Goal: Obtain resource: Download file/media

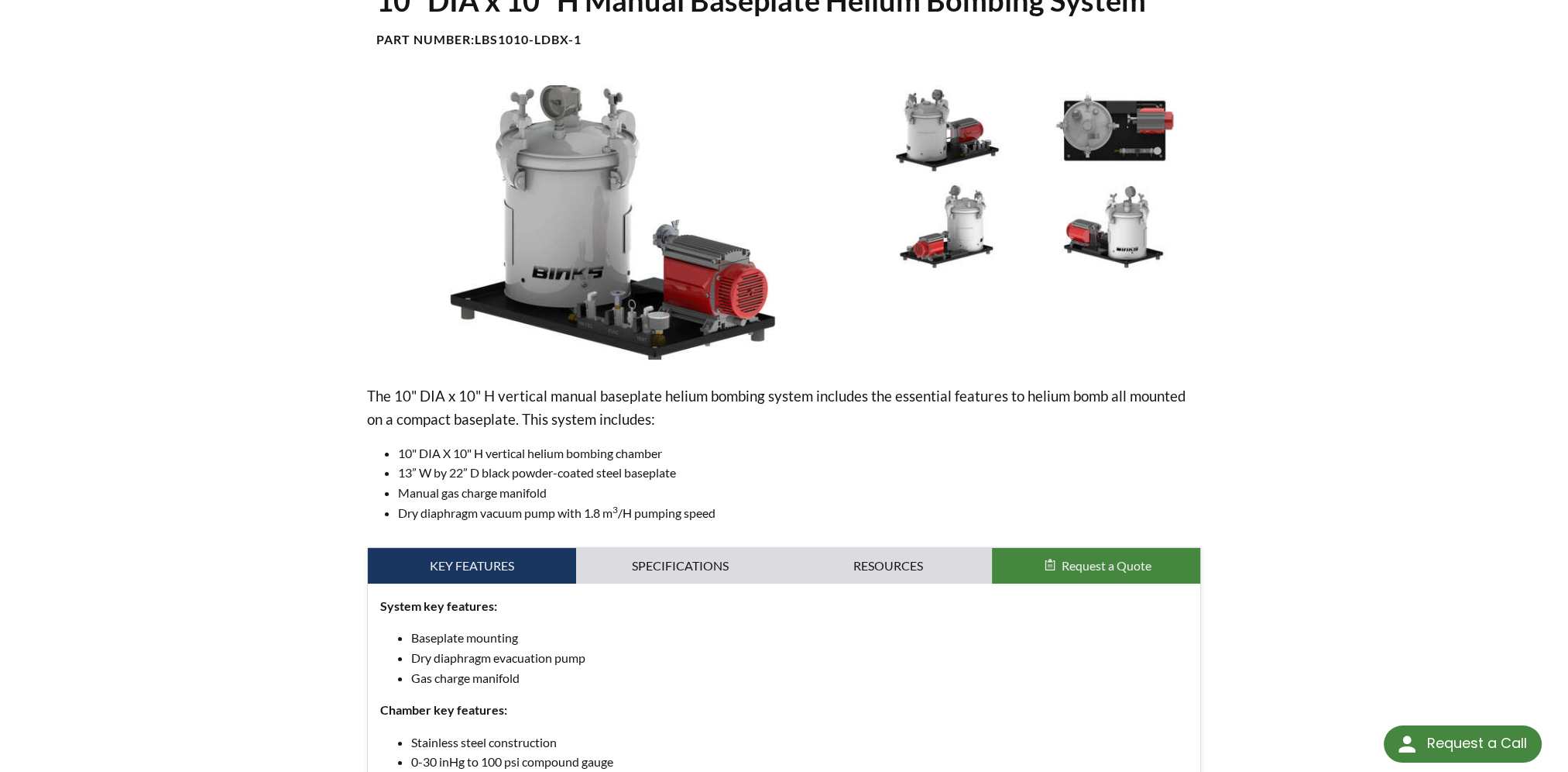
scroll to position [151, 0]
click at [711, 567] on link "Specifications" at bounding box center [681, 566] width 209 height 36
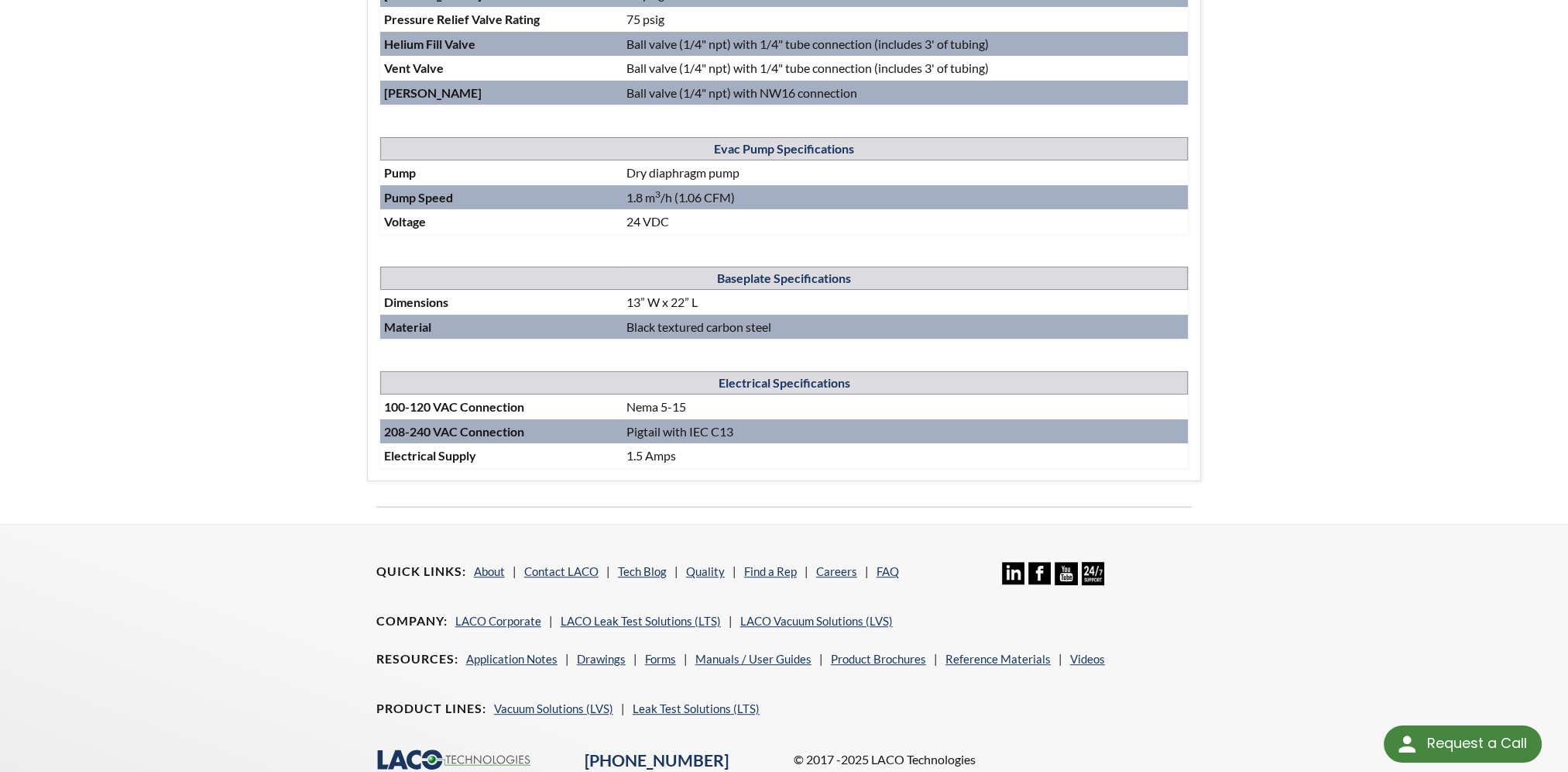
scroll to position [615, 0]
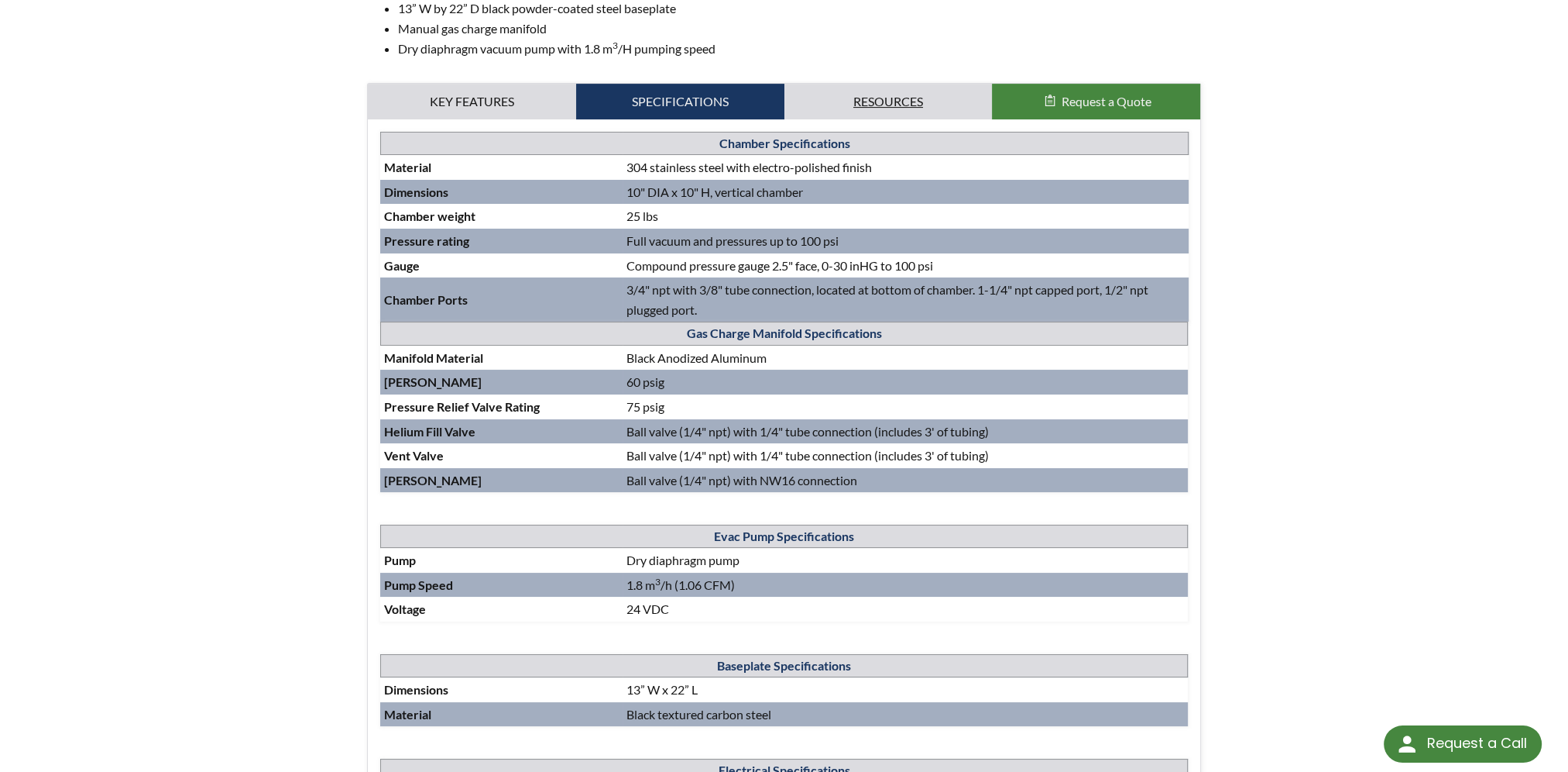
click at [870, 90] on link "Resources" at bounding box center [888, 101] width 209 height 36
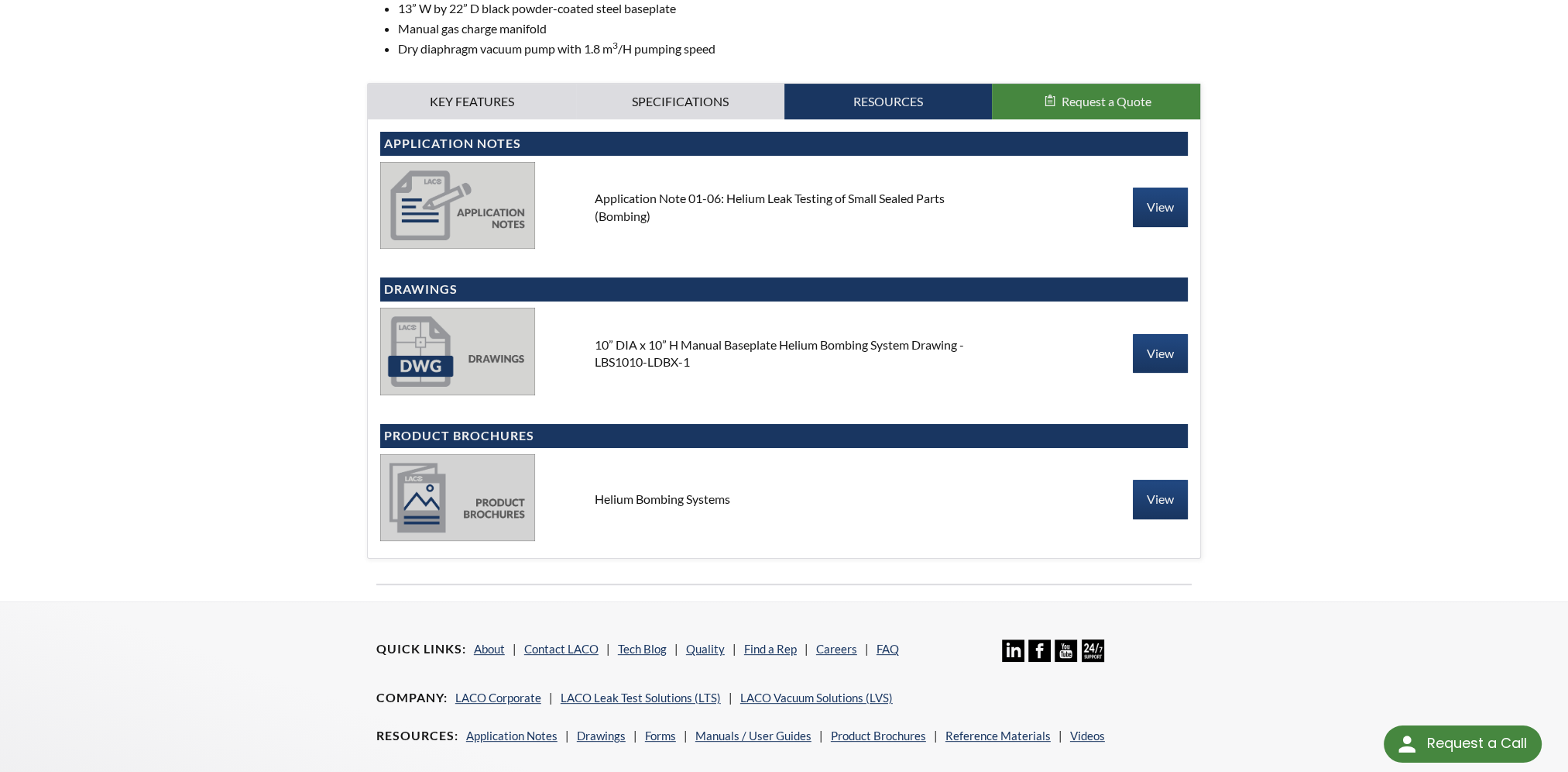
click at [653, 500] on div "Helium Bombing Systems" at bounding box center [784, 499] width 404 height 17
click at [1140, 502] on link "View" at bounding box center [1160, 499] width 55 height 39
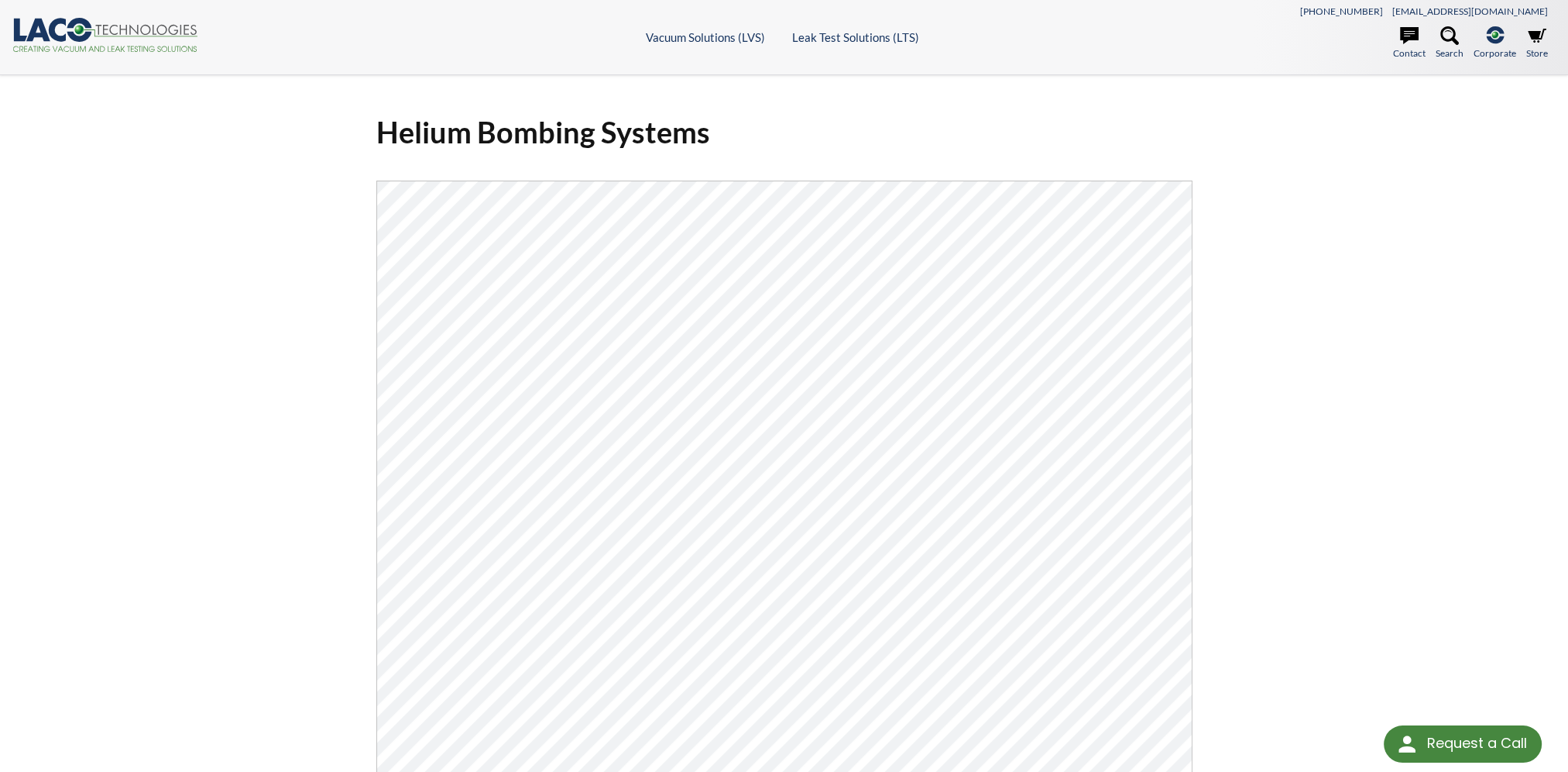
click at [239, 555] on div "Helium Bombing Systems Click Here To Download" at bounding box center [784, 538] width 1568 height 927
click at [232, 561] on div "Helium Bombing Systems Click Here To Download" at bounding box center [784, 538] width 1568 height 927
